Goal: Register for event/course

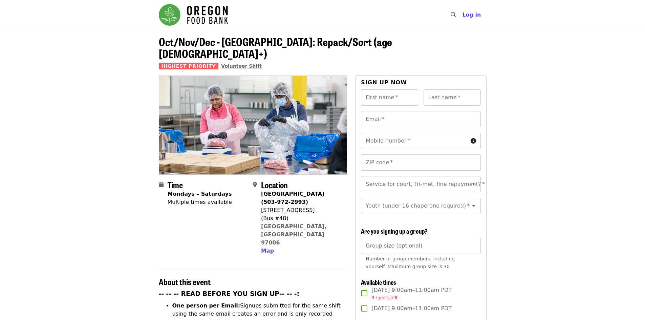
click at [230, 63] on span "Volunteer Shift" at bounding box center [241, 65] width 41 height 5
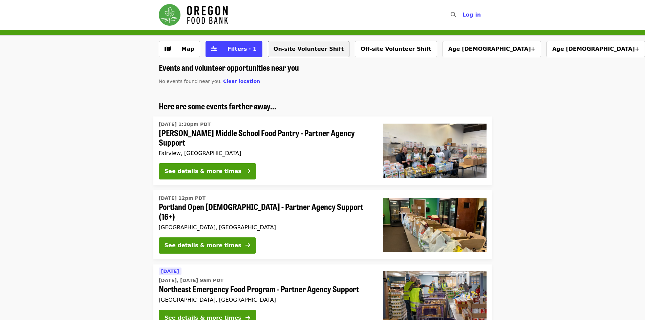
click at [286, 49] on button "On-site Volunteer Shift" at bounding box center [309, 49] width 82 height 16
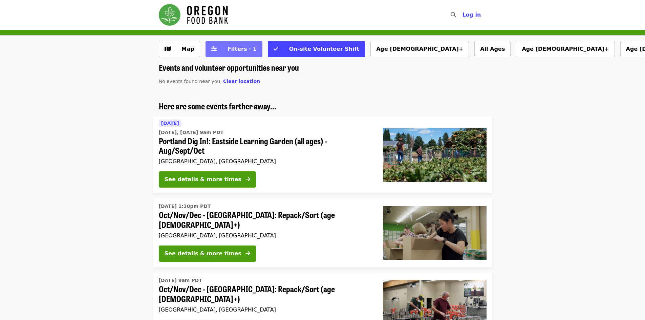
click at [214, 50] on icon "sliders-h icon" at bounding box center [213, 49] width 5 height 6
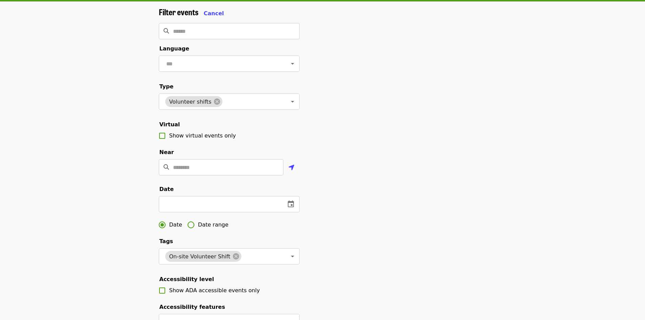
scroll to position [68, 0]
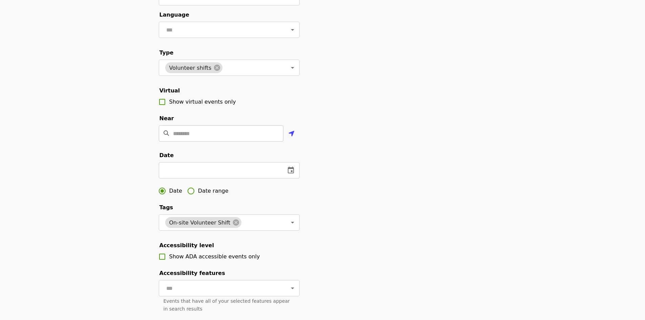
click at [203, 141] on input "Location" at bounding box center [228, 133] width 110 height 16
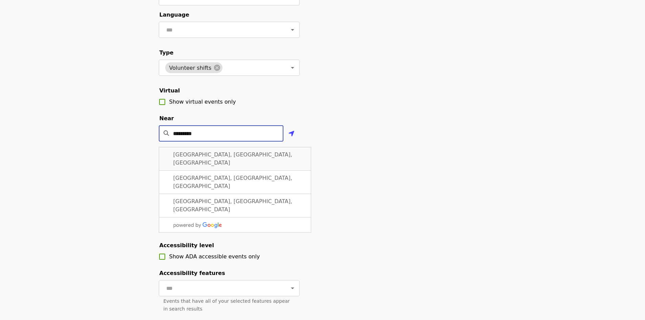
click at [218, 165] on span "Beaverton, OR, USA" at bounding box center [232, 158] width 119 height 15
type input "**********"
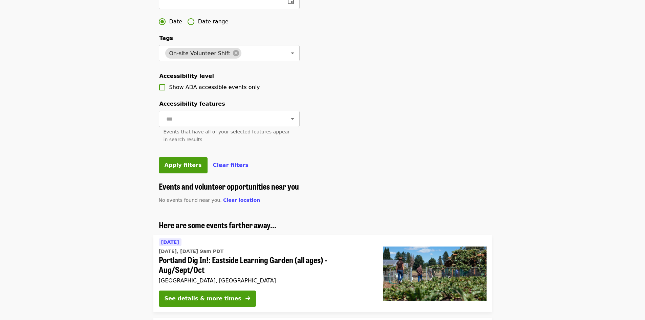
scroll to position [271, 0]
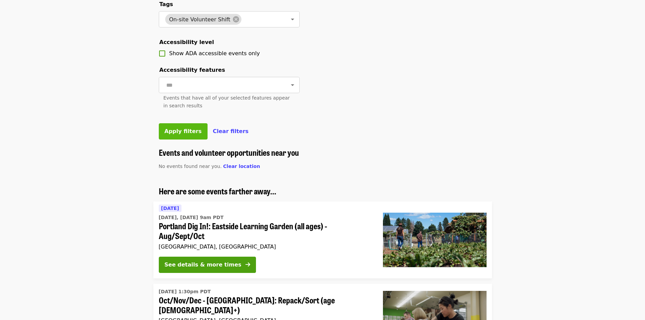
click at [176, 134] on span "Apply filters" at bounding box center [182, 131] width 37 height 6
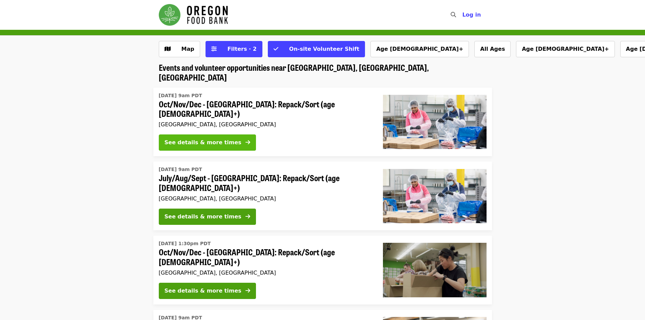
click at [203, 138] on div "See details & more times" at bounding box center [202, 142] width 77 height 8
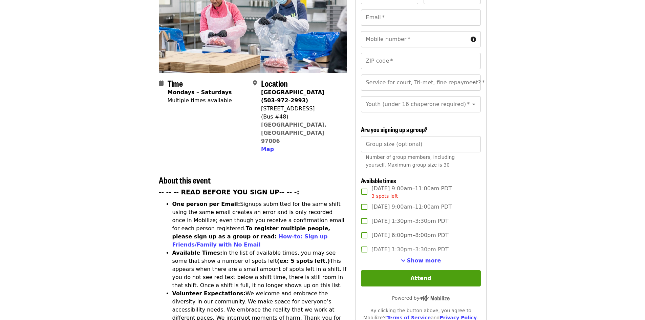
scroll to position [135, 0]
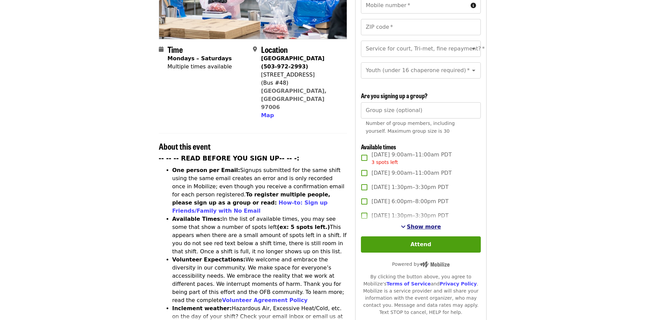
click at [422, 228] on span "Show more" at bounding box center [424, 226] width 34 height 6
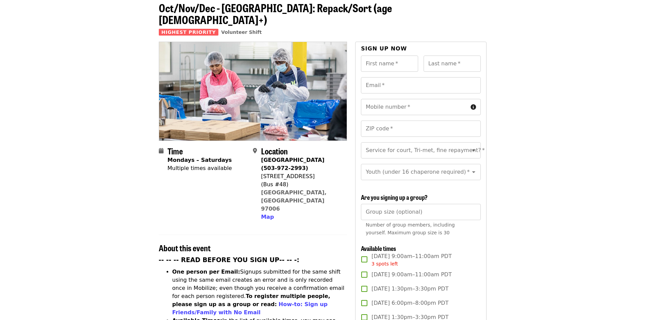
scroll to position [0, 0]
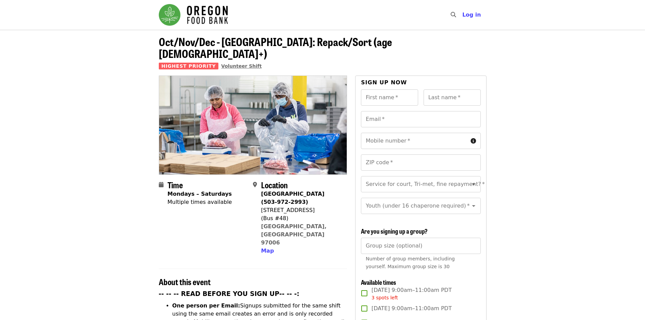
click at [223, 63] on span "Volunteer Shift" at bounding box center [241, 65] width 41 height 5
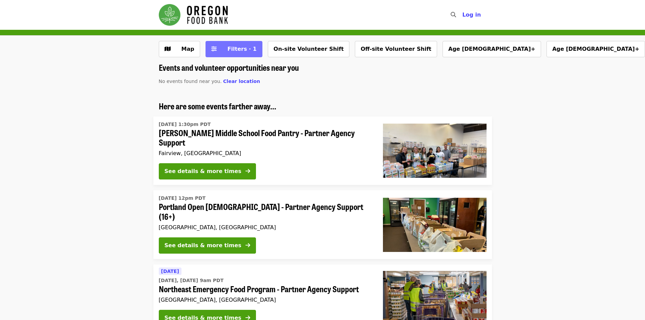
click at [236, 48] on span "Filters · 1" at bounding box center [241, 49] width 29 height 6
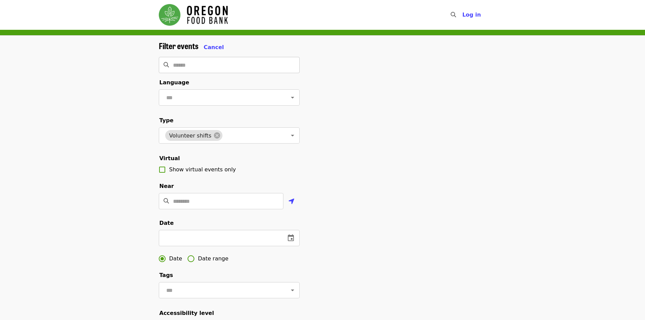
click at [204, 62] on input "Search" at bounding box center [236, 65] width 127 height 16
click at [320, 74] on div "Filter events Cancel ​ Language ​ Type Volunteer shifts ​ Virtual Show virtual …" at bounding box center [322, 229] width 338 height 377
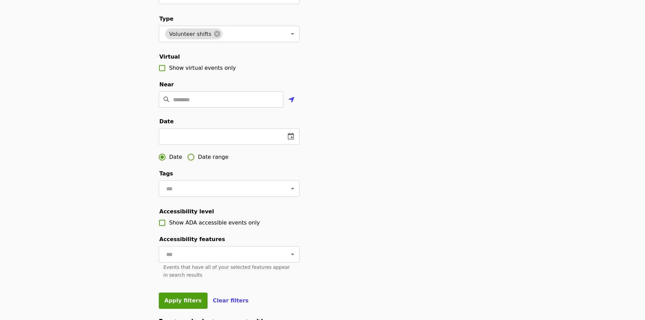
scroll to position [135, 0]
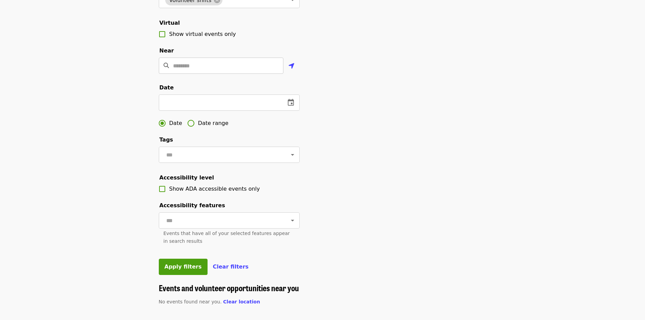
click at [181, 74] on input "Location" at bounding box center [228, 66] width 110 height 16
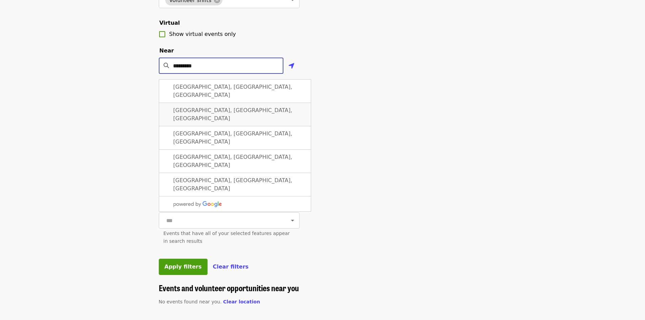
click at [197, 114] on span "Beaverton, OR, USA" at bounding box center [232, 114] width 119 height 15
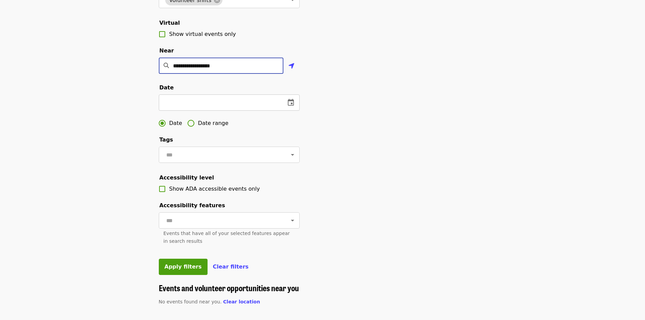
type input "**********"
click at [292, 107] on icon "change date" at bounding box center [291, 102] width 8 height 8
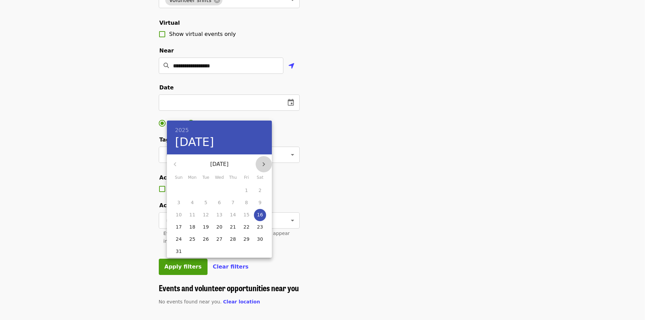
click at [263, 163] on icon "button" at bounding box center [264, 164] width 2 height 4
click at [336, 147] on div at bounding box center [325, 160] width 650 height 320
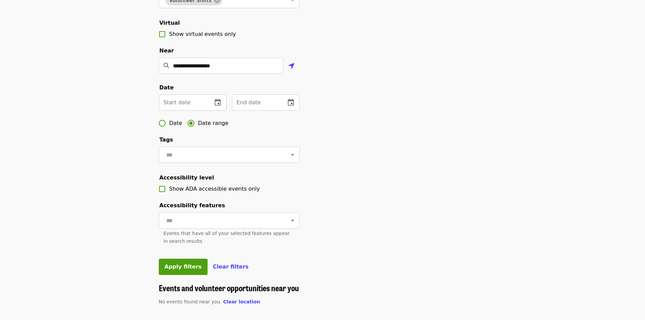
click at [216, 107] on icon "change date" at bounding box center [217, 102] width 8 height 8
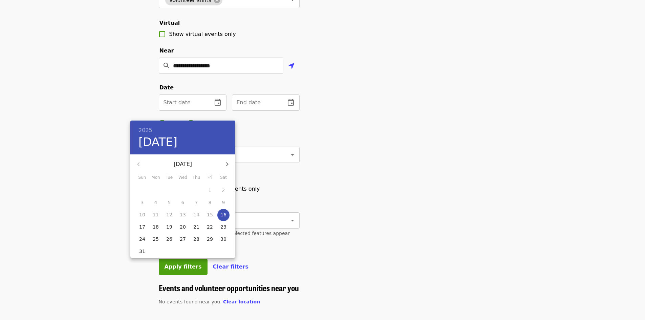
click at [228, 163] on icon "button" at bounding box center [227, 164] width 8 height 8
click at [158, 188] on span "1" at bounding box center [156, 190] width 12 height 7
type input "**********"
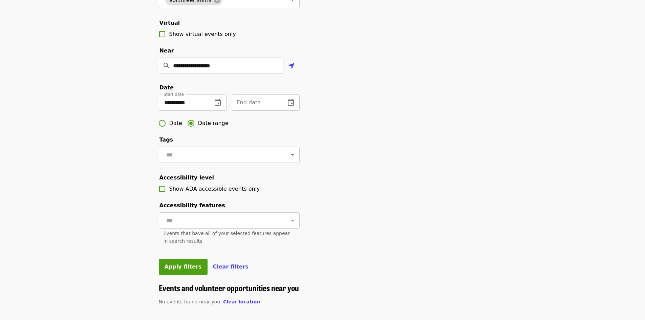
click at [294, 107] on icon "change date" at bounding box center [291, 102] width 8 height 8
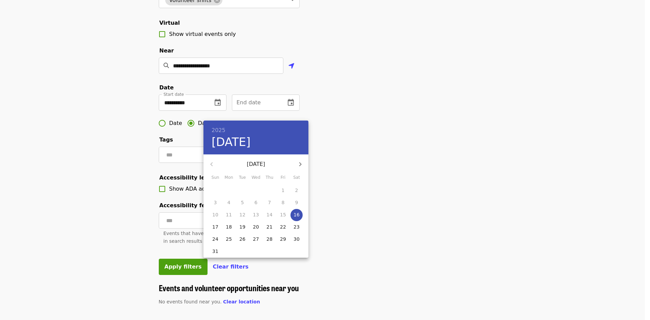
click at [302, 163] on icon "button" at bounding box center [300, 164] width 8 height 8
click at [257, 241] on p "31" at bounding box center [256, 238] width 6 height 7
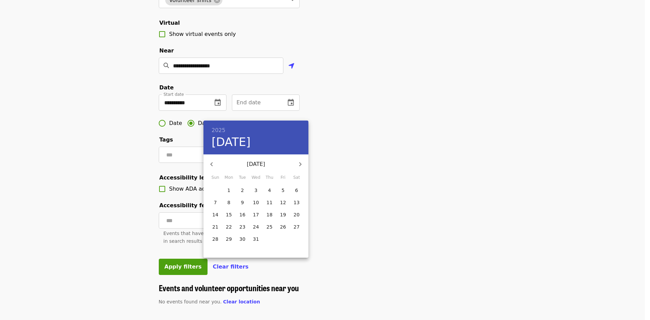
type input "**********"
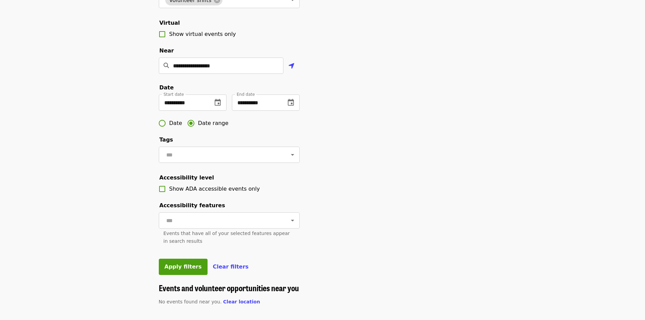
click at [327, 182] on div "**********" at bounding box center [322, 94] width 338 height 377
click at [186, 160] on input "text" at bounding box center [220, 154] width 113 height 13
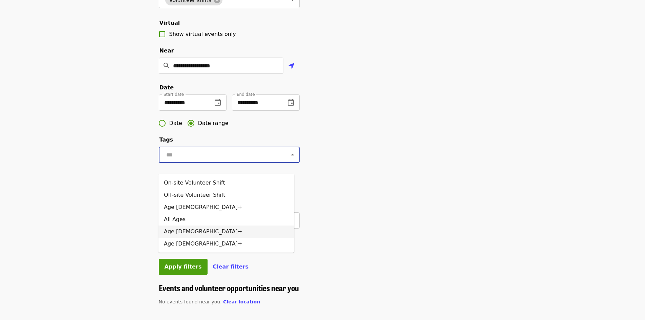
click at [190, 227] on li "Age [DEMOGRAPHIC_DATA]+" at bounding box center [226, 231] width 136 height 12
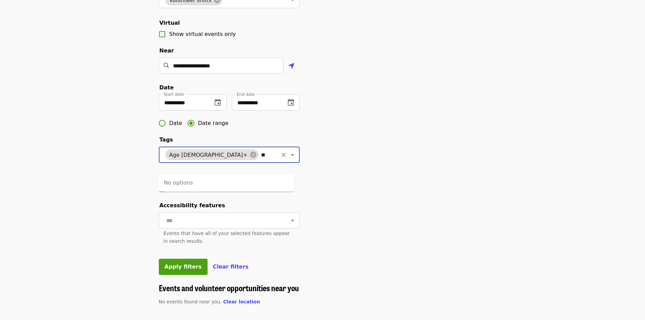
type input "*"
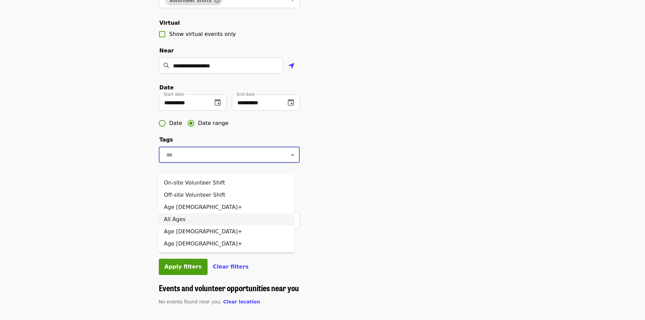
scroll to position [271, 0]
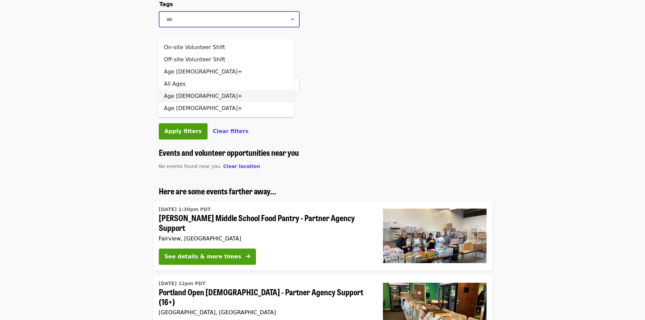
click at [180, 95] on li "Age [DEMOGRAPHIC_DATA]+" at bounding box center [226, 96] width 136 height 12
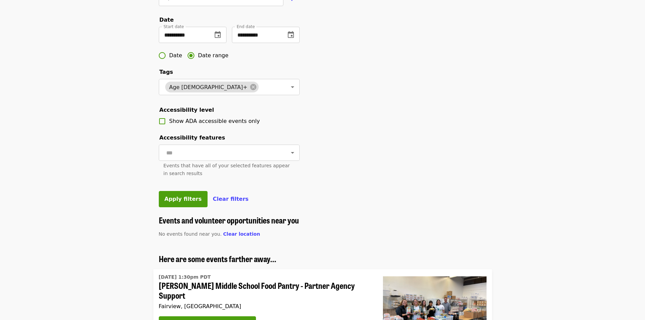
scroll to position [169, 0]
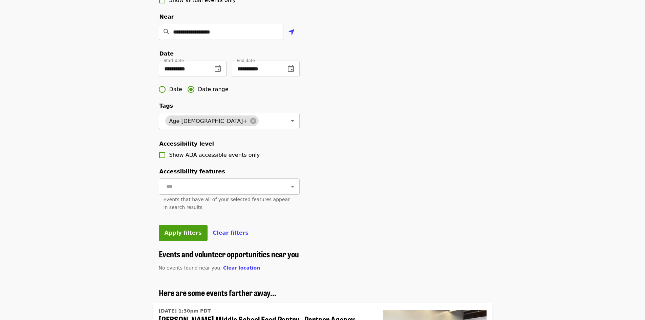
click at [288, 190] on icon "Open" at bounding box center [292, 186] width 8 height 8
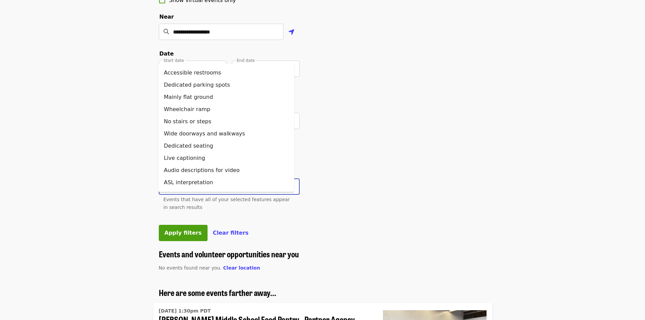
click at [288, 190] on icon "Close" at bounding box center [292, 186] width 8 height 8
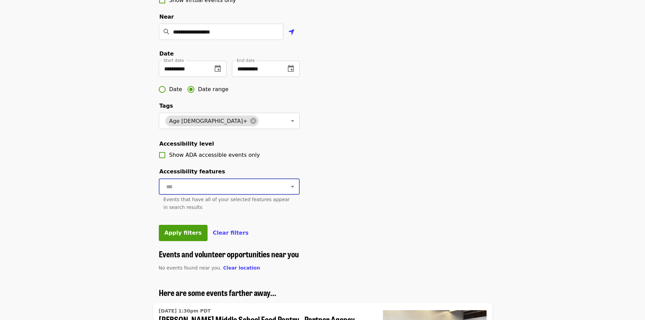
click at [358, 190] on div "**********" at bounding box center [322, 60] width 338 height 377
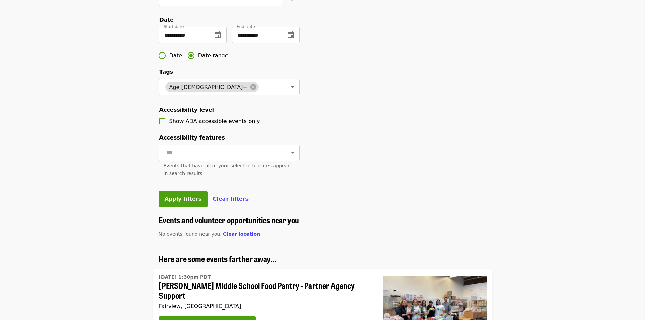
scroll to position [271, 0]
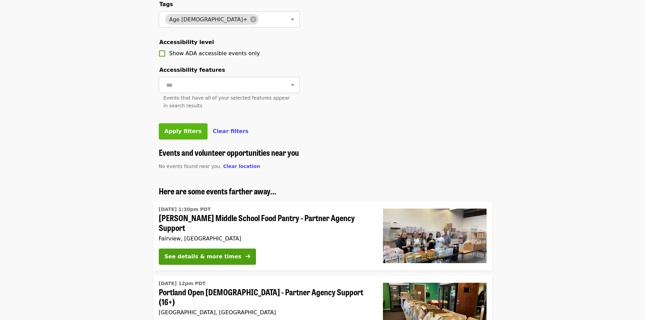
click at [184, 134] on span "Apply filters" at bounding box center [182, 131] width 37 height 6
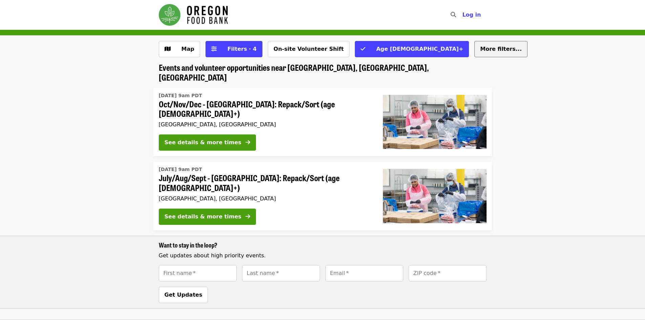
click at [480, 48] on span "More filters..." at bounding box center [501, 49] width 42 height 6
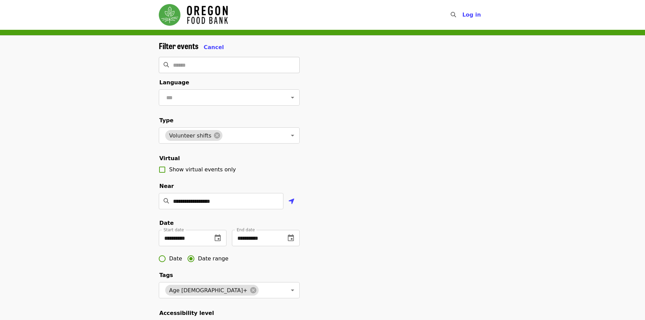
click at [197, 64] on input "Search" at bounding box center [236, 65] width 127 height 16
type input "******"
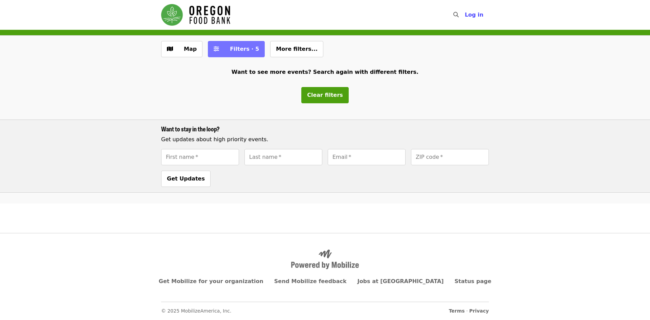
click at [248, 48] on span "Filters · 5" at bounding box center [244, 49] width 29 height 6
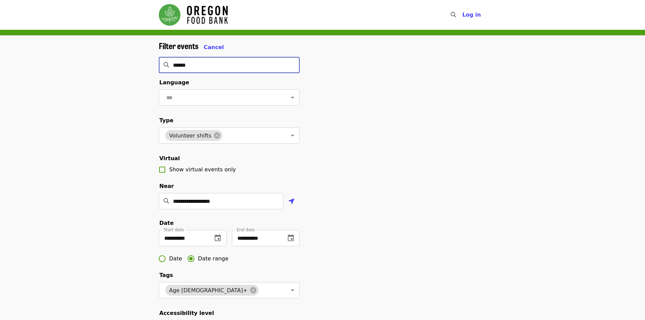
drag, startPoint x: 205, startPoint y: 63, endPoint x: 152, endPoint y: 62, distance: 53.5
click at [152, 62] on div "**********" at bounding box center [322, 227] width 645 height 383
type input "*******"
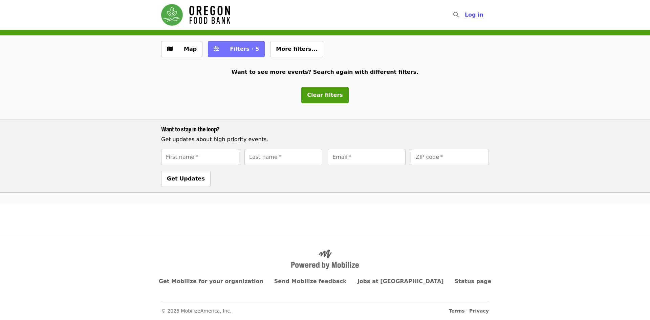
click at [252, 52] on button "Filters · 5" at bounding box center [236, 49] width 57 height 16
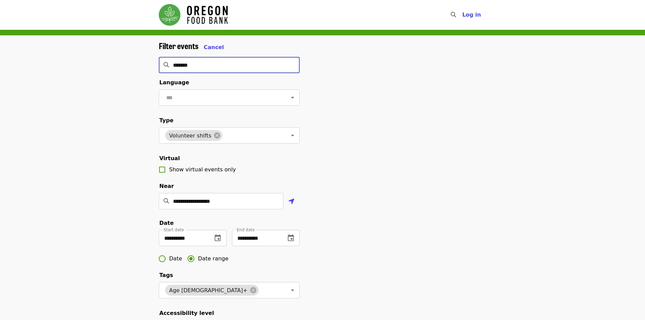
click at [244, 68] on input "*******" at bounding box center [236, 65] width 127 height 16
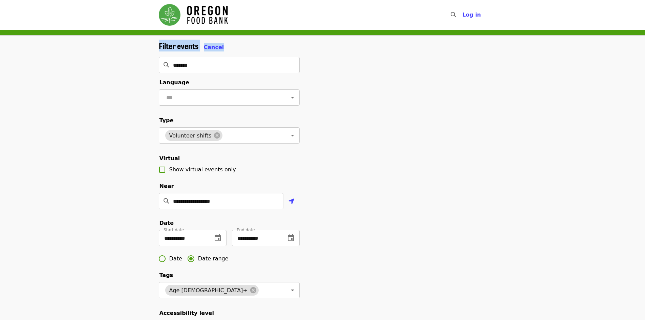
click at [154, 59] on div "**********" at bounding box center [322, 229] width 338 height 377
click at [192, 66] on input "*******" at bounding box center [236, 65] width 127 height 16
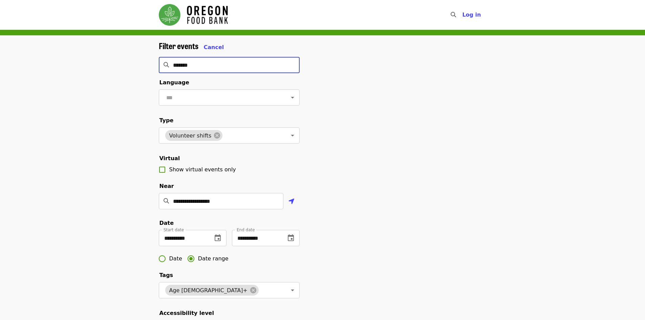
click at [165, 66] on div "******* ​" at bounding box center [229, 65] width 141 height 16
click at [120, 98] on div "**********" at bounding box center [322, 227] width 645 height 383
click at [261, 138] on input "text" at bounding box center [250, 135] width 54 height 13
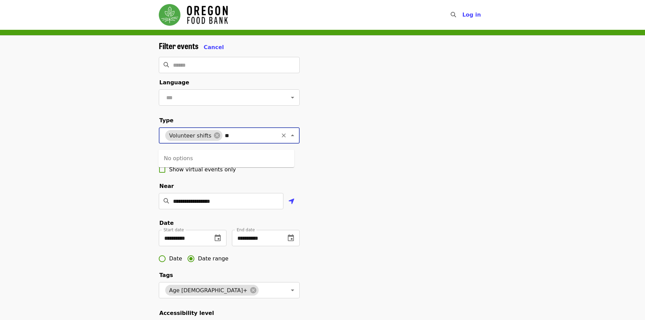
type input "*"
click at [193, 156] on li "Volunteer shifts" at bounding box center [226, 158] width 136 height 12
click at [333, 184] on div "**********" at bounding box center [322, 229] width 338 height 377
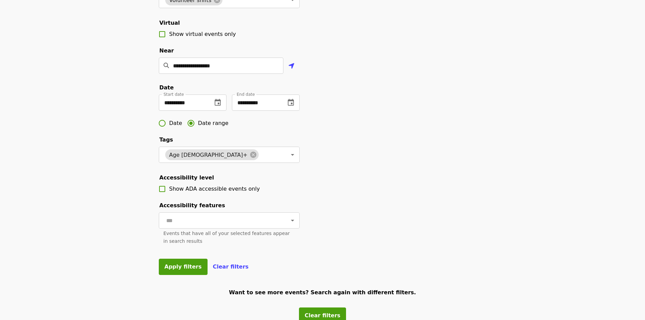
scroll to position [169, 0]
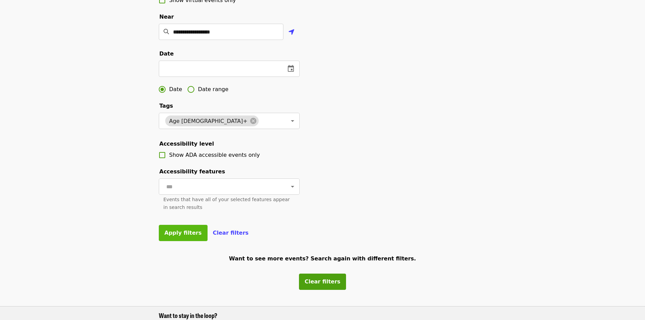
click at [181, 241] on button "Apply filters" at bounding box center [183, 233] width 49 height 16
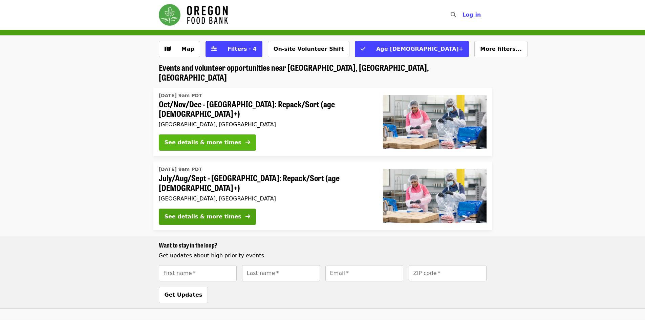
click at [220, 138] on div "See details & more times" at bounding box center [202, 142] width 77 height 8
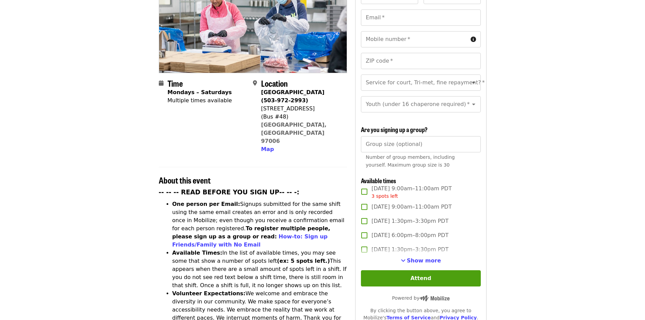
scroll to position [169, 0]
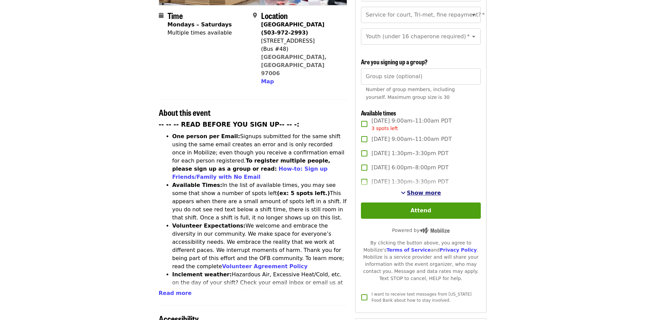
click at [417, 193] on span "Show more" at bounding box center [424, 192] width 34 height 6
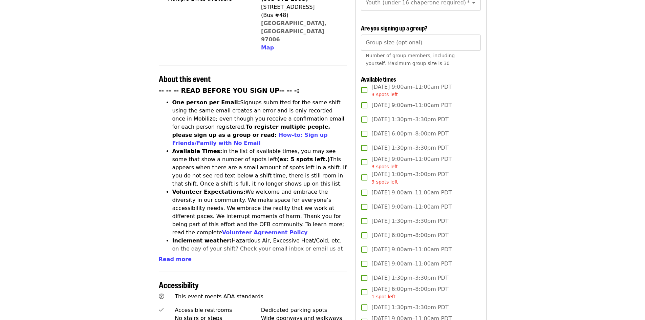
scroll to position [237, 0]
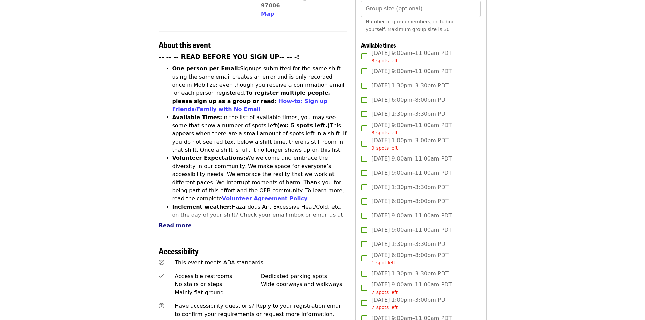
click at [173, 222] on span "Read more" at bounding box center [175, 225] width 33 height 6
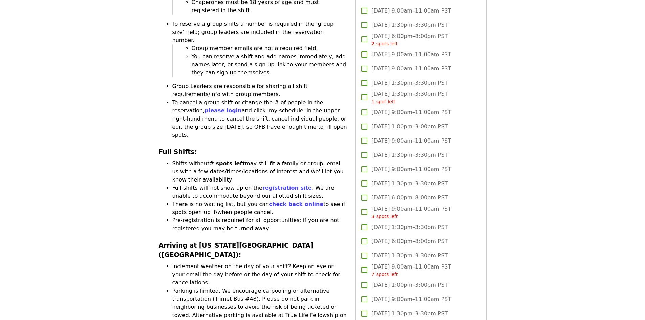
scroll to position [1252, 0]
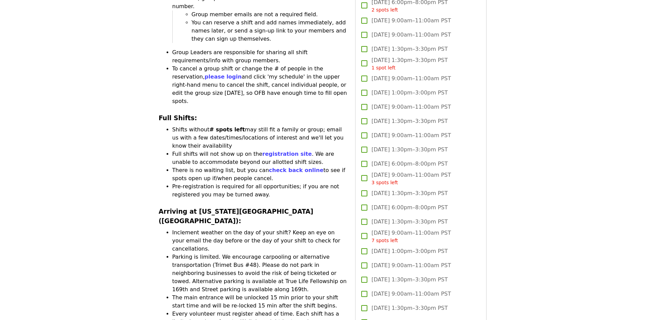
click at [506, 232] on article "Oct/Nov/Dec - Beaverton: Repack/Sort (age 10+) Highest Priority Volunteer Shift…" at bounding box center [322, 225] width 645 height 2895
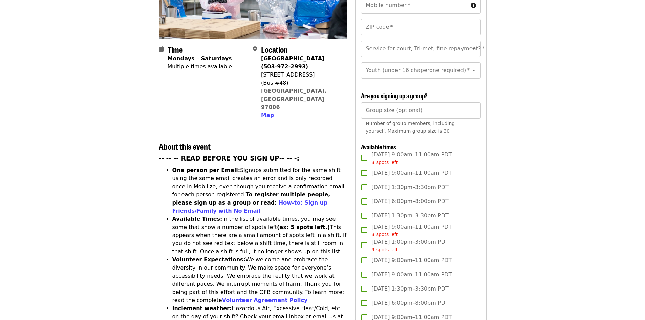
scroll to position [0, 0]
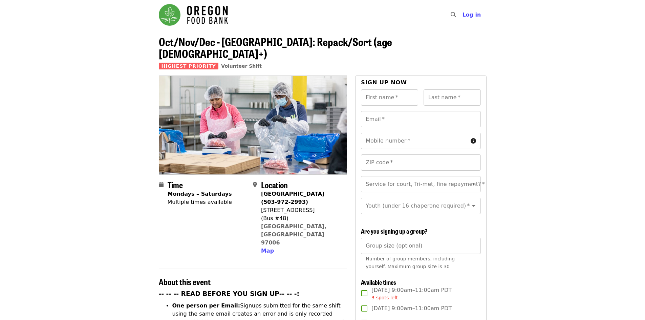
click at [190, 198] on div "Multiple times available" at bounding box center [199, 202] width 64 height 8
click at [472, 205] on icon "Open" at bounding box center [473, 206] width 3 height 2
click at [390, 218] on li "16 and older" at bounding box center [418, 217] width 114 height 12
type input "**********"
click at [393, 247] on div "Group size (optional) Group size (optional) Number of group members, including …" at bounding box center [420, 256] width 119 height 36
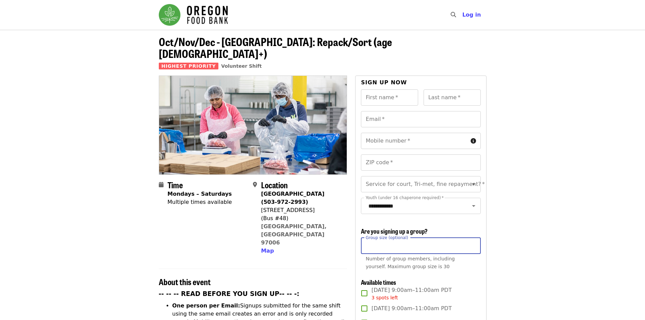
type input "**"
click at [221, 63] on span "Volunteer Shift" at bounding box center [241, 65] width 41 height 5
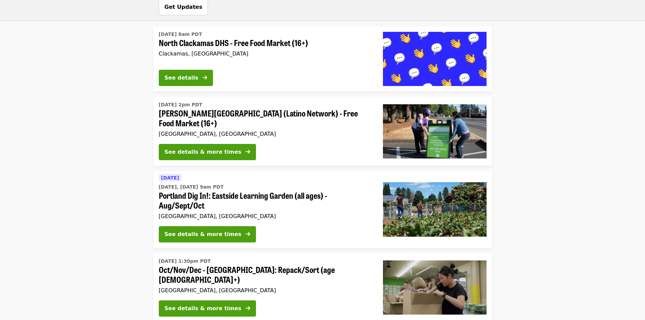
scroll to position [846, 0]
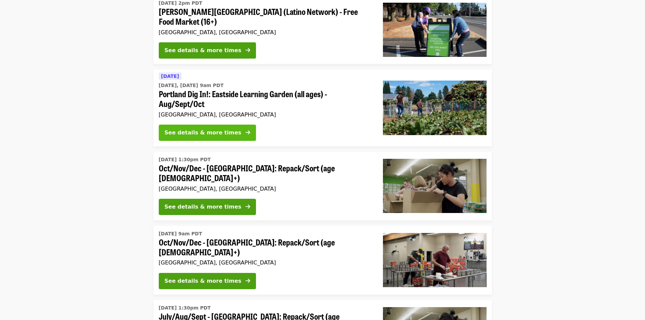
click at [203, 137] on div "See details & more times" at bounding box center [202, 133] width 77 height 8
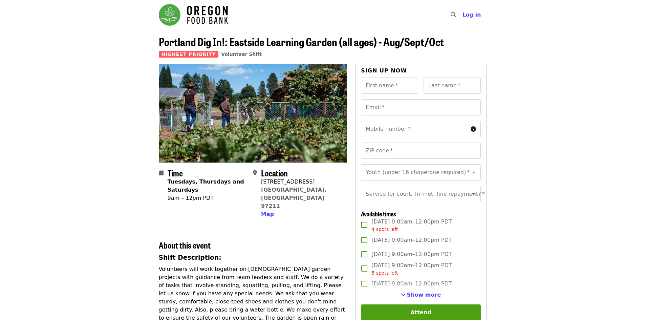
scroll to position [102, 0]
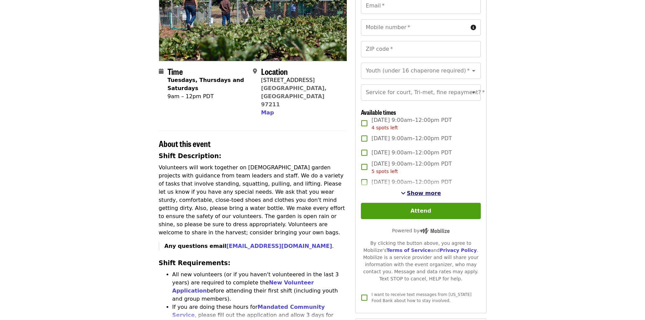
click at [409, 197] on button "Show more" at bounding box center [421, 193] width 40 height 8
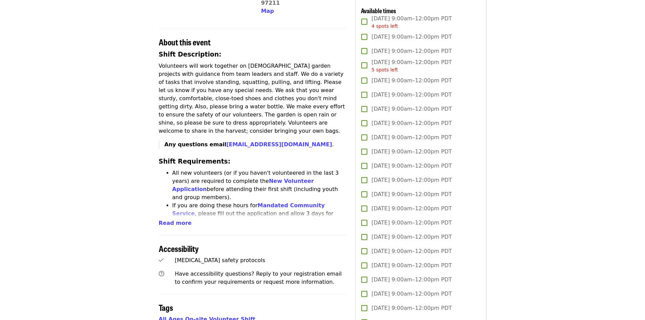
scroll to position [0, 0]
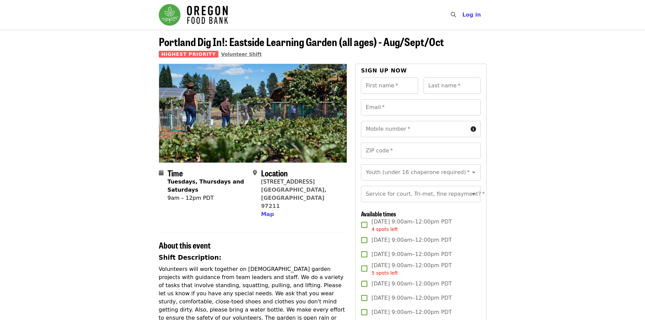
click at [229, 52] on span "Volunteer Shift" at bounding box center [241, 53] width 41 height 5
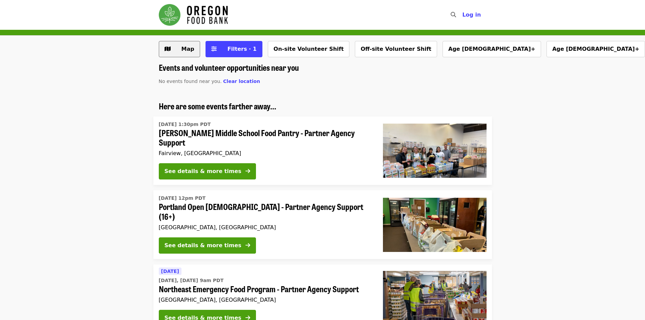
click at [177, 49] on span "Map" at bounding box center [185, 49] width 20 height 8
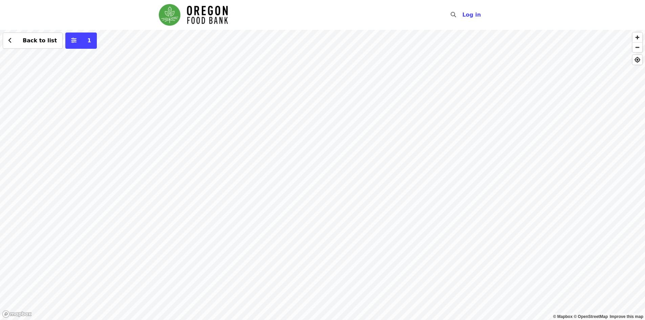
click at [191, 114] on div "Back to list 1" at bounding box center [322, 175] width 645 height 290
click at [187, 127] on span "See 2 actions at this location" at bounding box center [191, 128] width 89 height 6
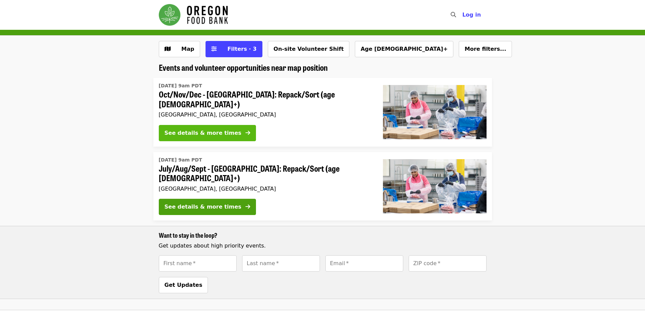
click at [211, 131] on div "See details & more times" at bounding box center [202, 133] width 77 height 8
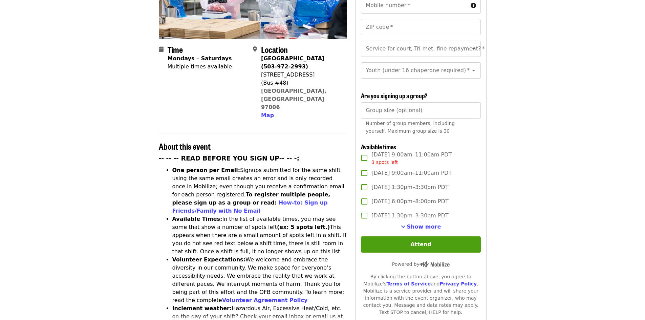
scroll to position [203, 0]
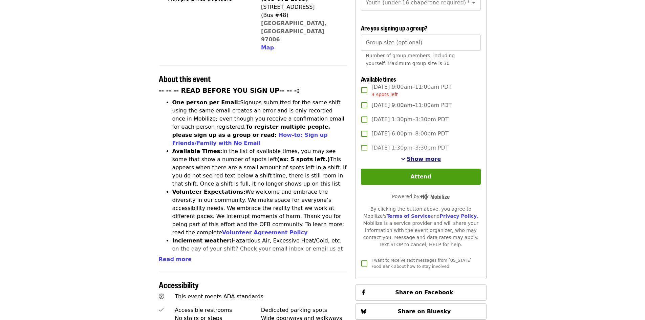
click at [412, 159] on span "Show more" at bounding box center [424, 159] width 34 height 6
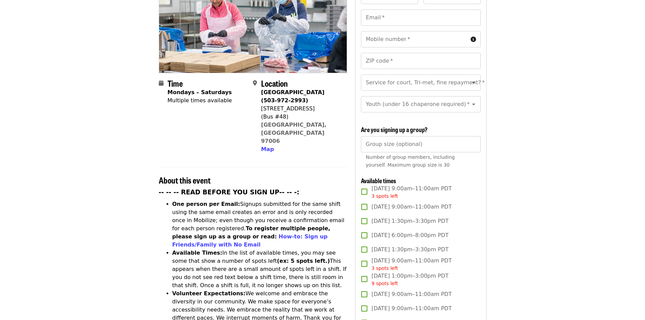
scroll to position [0, 0]
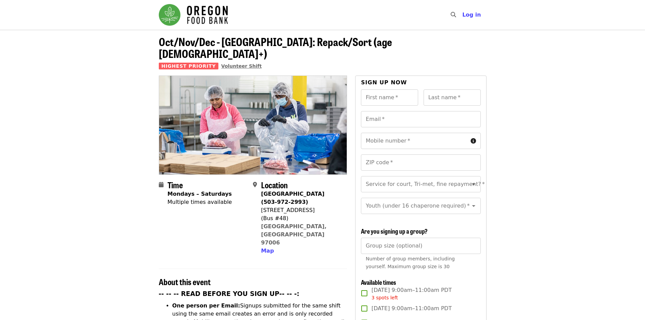
click at [233, 63] on span "Volunteer Shift" at bounding box center [241, 65] width 41 height 5
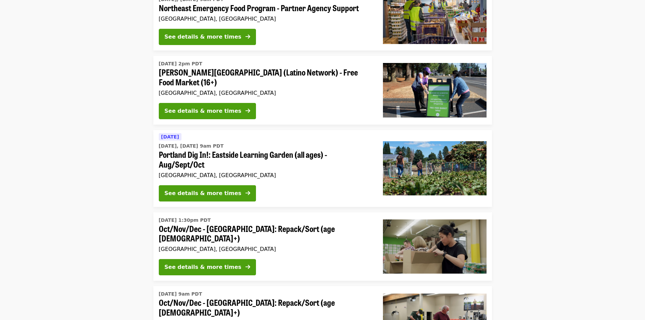
scroll to position [609, 0]
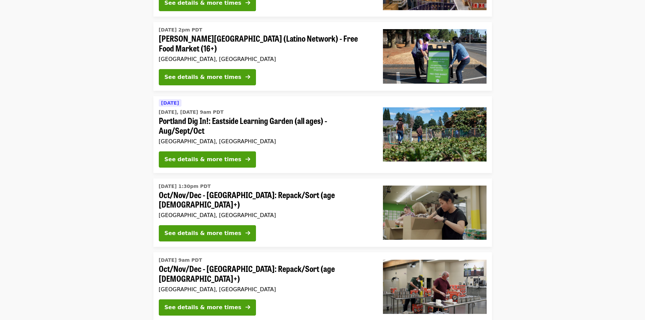
click at [186, 116] on span "Portland Dig In!: Eastside Learning Garden (all ages) - Aug/Sept/Oct" at bounding box center [265, 126] width 213 height 20
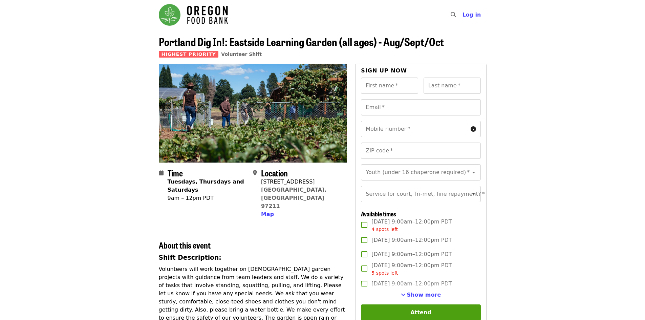
scroll to position [34, 0]
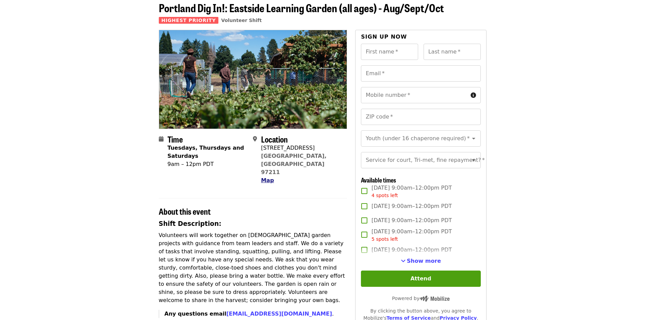
click at [266, 177] on span "Map" at bounding box center [267, 180] width 13 height 6
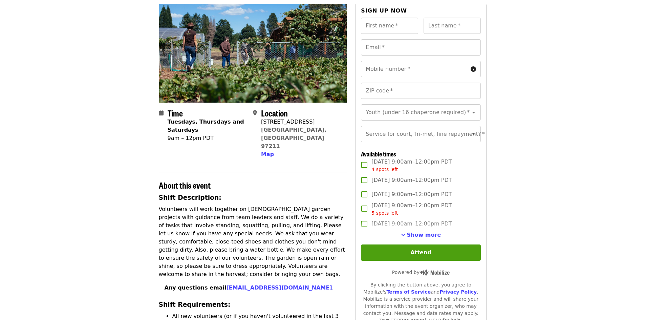
scroll to position [94, 0]
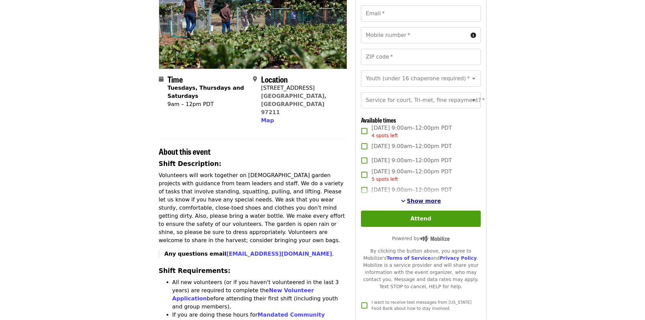
click at [431, 204] on span "Show more" at bounding box center [424, 201] width 34 height 6
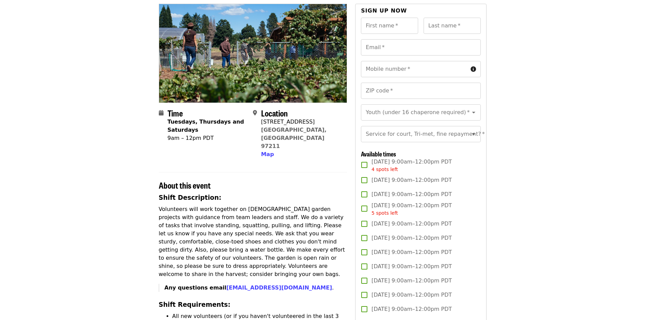
scroll to position [26, 0]
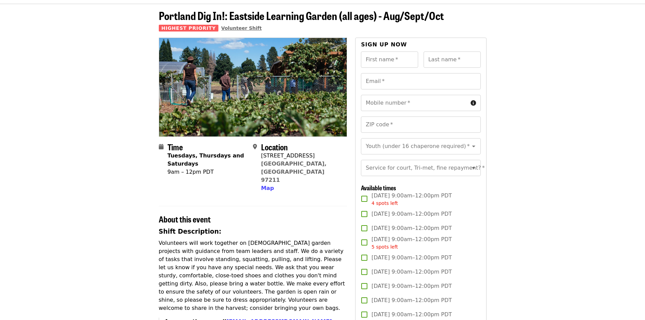
click at [235, 27] on span "Volunteer Shift" at bounding box center [241, 27] width 41 height 5
